Goal: Find specific page/section: Find specific page/section

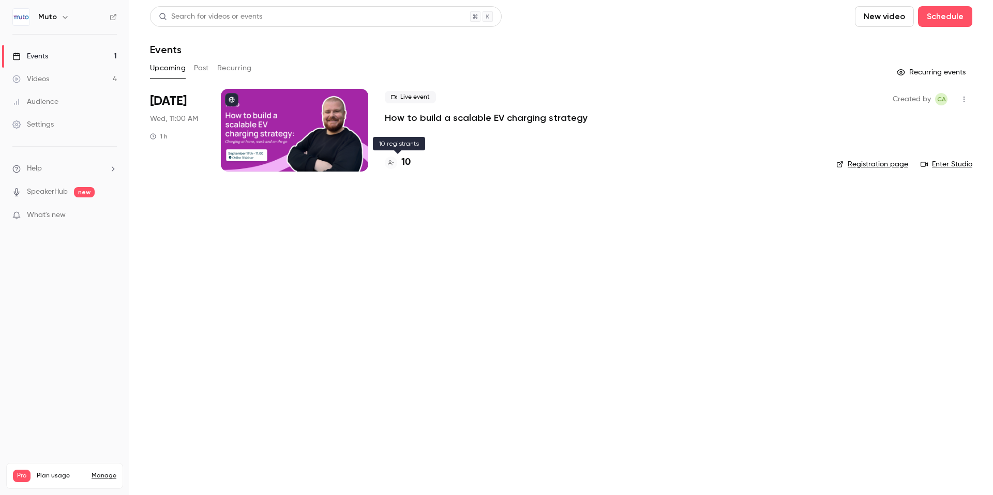
click at [410, 161] on h4 "10" at bounding box center [405, 163] width 9 height 14
